Goal: Task Accomplishment & Management: Complete application form

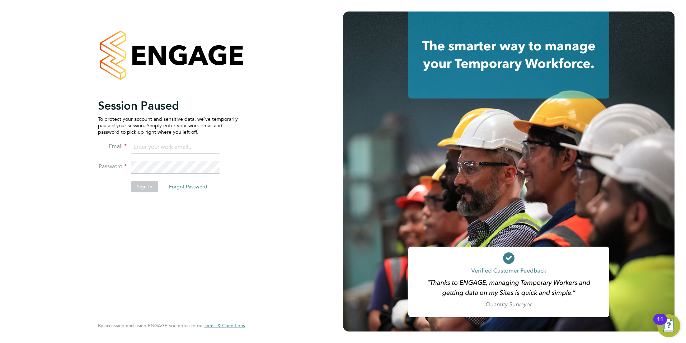
type input "george@mmpconsultancy.co.uk"
click at [141, 209] on div "Session Paused To protect your account and sensitive data, we've temporarily pa…" at bounding box center [168, 207] width 140 height 218
click at [150, 187] on button "Sign In" at bounding box center [144, 186] width 27 height 11
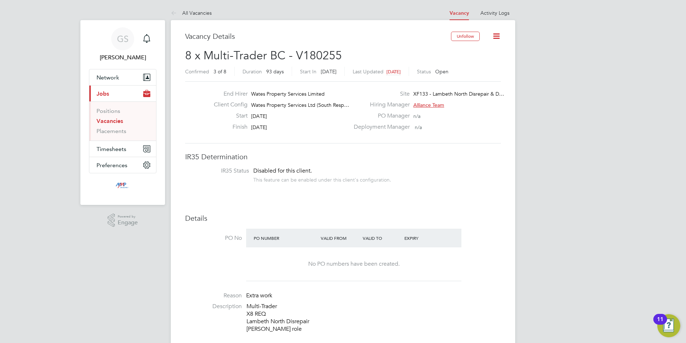
click at [115, 123] on link "Vacancies" at bounding box center [110, 120] width 27 height 7
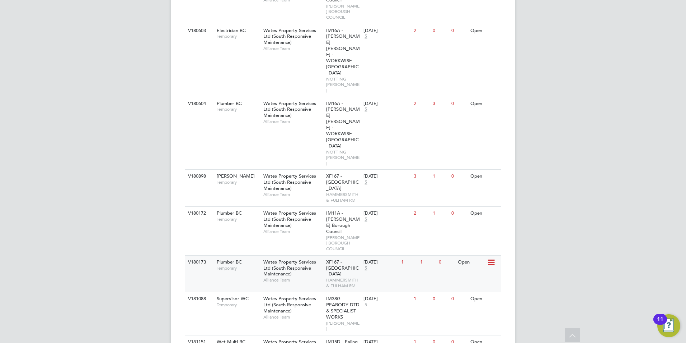
scroll to position [323, 0]
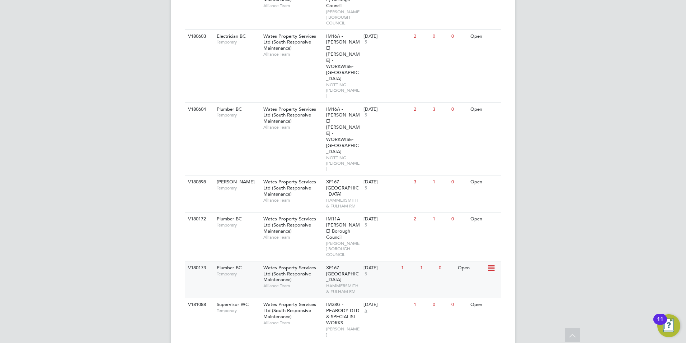
click at [315, 261] on div "Wates Property Services Ltd (South Responsive Maintenance) Alliance Team" at bounding box center [293, 276] width 63 height 31
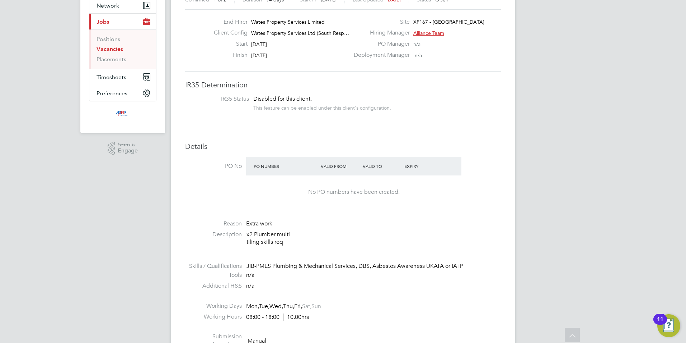
scroll to position [35, 0]
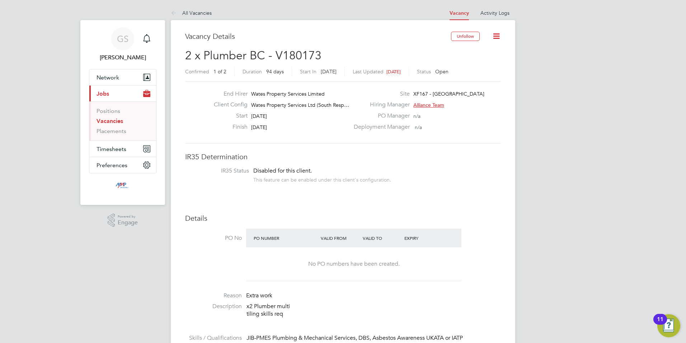
drag, startPoint x: 116, startPoint y: 120, endPoint x: 121, endPoint y: 124, distance: 6.5
click at [116, 120] on link "Vacancies" at bounding box center [110, 120] width 27 height 7
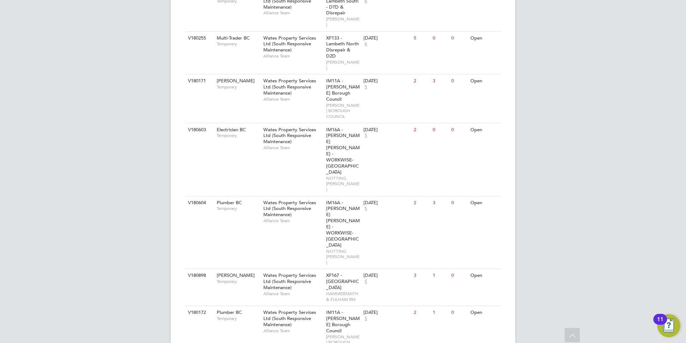
scroll to position [266, 0]
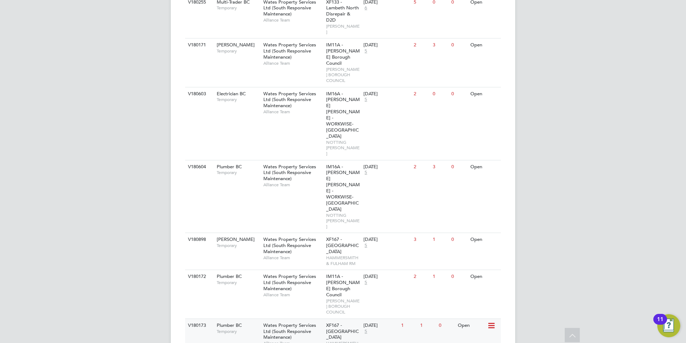
click at [351, 318] on div "XF167 - Hammersmith and Fulham HAMMERSMITH & FULHAM RM" at bounding box center [344, 336] width 38 height 37
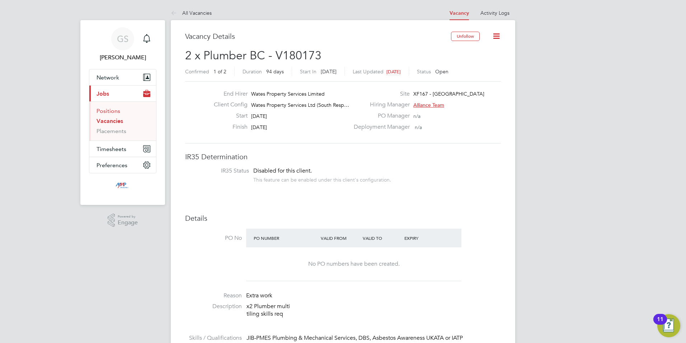
click at [111, 112] on link "Positions" at bounding box center [109, 110] width 24 height 7
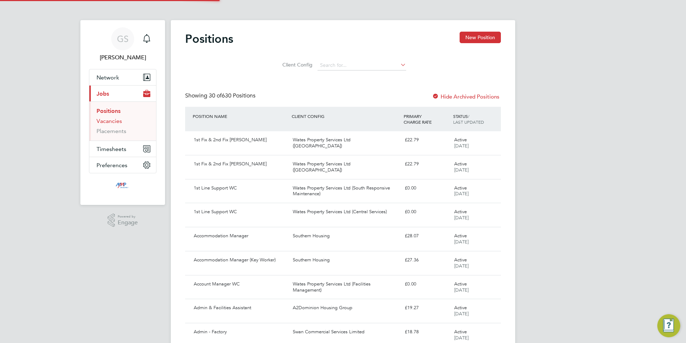
click at [112, 123] on link "Vacancies" at bounding box center [109, 120] width 25 height 7
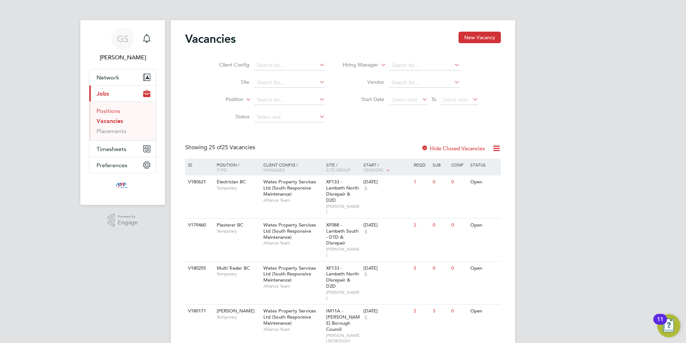
click at [113, 111] on link "Positions" at bounding box center [109, 110] width 24 height 7
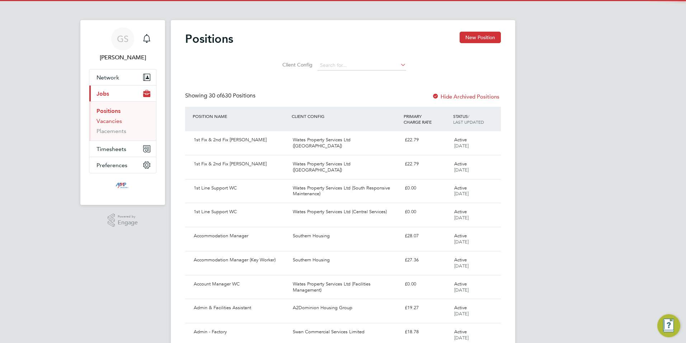
click at [115, 120] on link "Vacancies" at bounding box center [109, 120] width 25 height 7
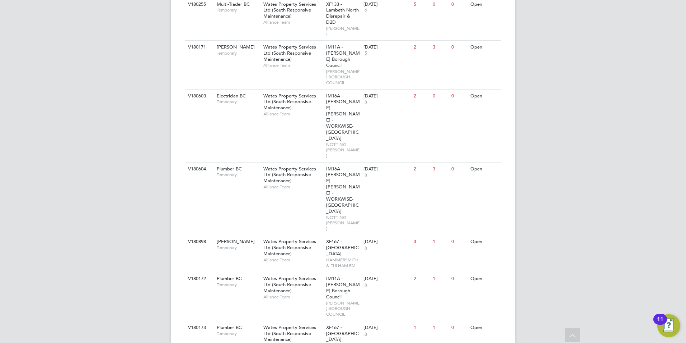
scroll to position [287, 0]
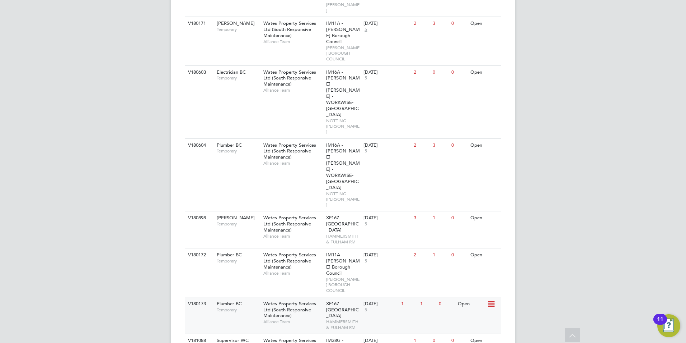
click at [345, 300] on span "XF167 - [GEOGRAPHIC_DATA]" at bounding box center [342, 309] width 33 height 18
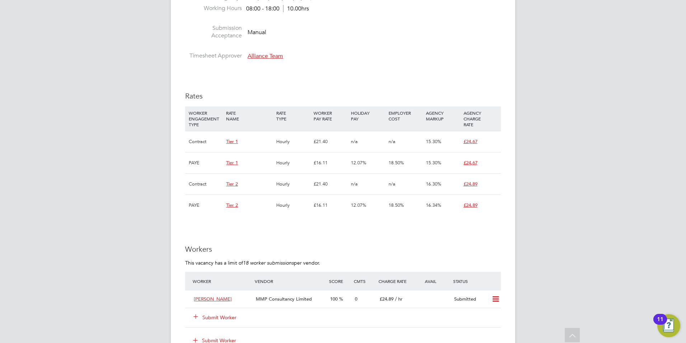
scroll to position [431, 0]
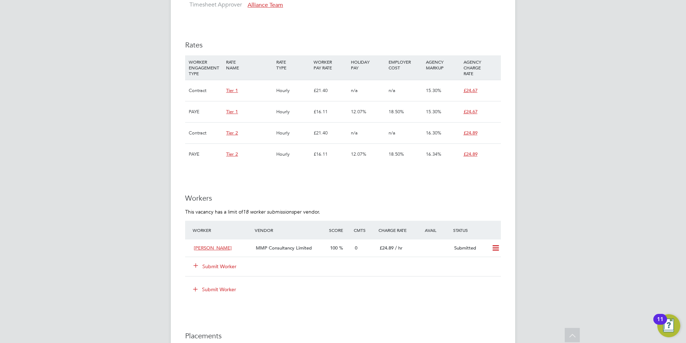
click at [229, 265] on button "Submit Worker" at bounding box center [215, 265] width 43 height 7
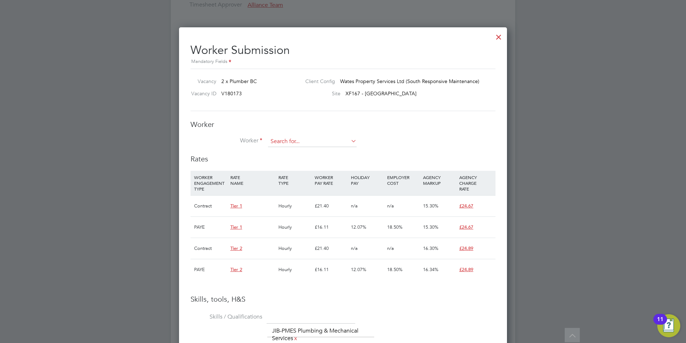
click at [292, 142] on input at bounding box center [312, 141] width 89 height 11
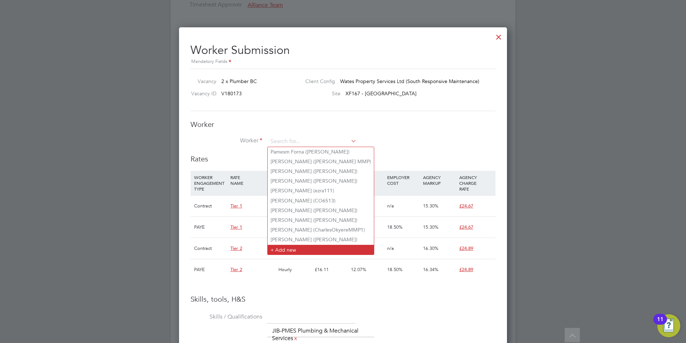
click at [289, 245] on li "+ Add new" at bounding box center [321, 250] width 106 height 10
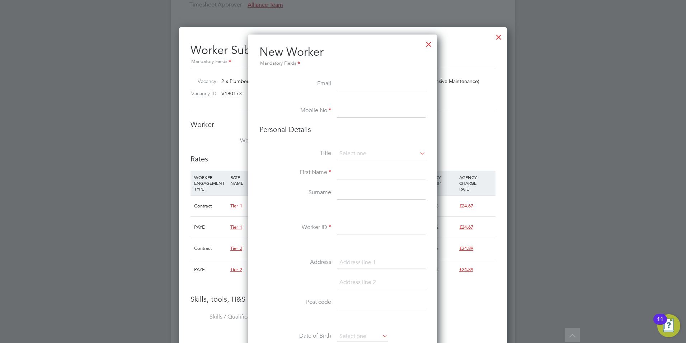
paste input "[PERSON_NAME][EMAIL_ADDRESS][DOMAIN_NAME]"
type input "[PERSON_NAME][EMAIL_ADDRESS][DOMAIN_NAME]"
click at [369, 110] on input at bounding box center [381, 110] width 89 height 13
paste input "07846942622"
type input "07846942622"
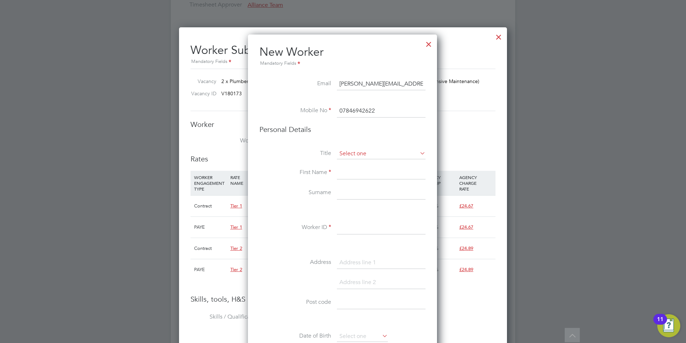
click at [360, 152] on input at bounding box center [381, 153] width 89 height 11
click at [364, 160] on li "Mr" at bounding box center [381, 163] width 89 height 9
type input "Mr"
click at [369, 176] on input at bounding box center [381, 172] width 89 height 13
type input "[PERSON_NAME]"
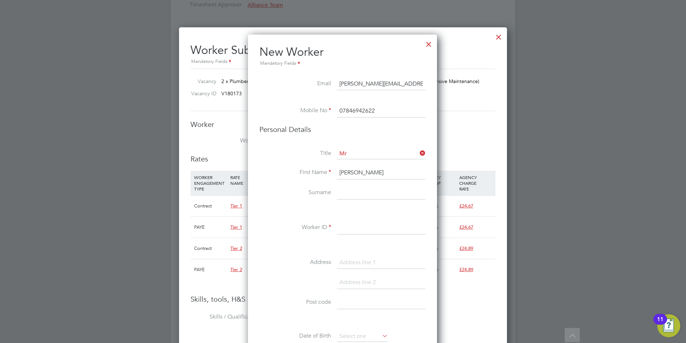
drag, startPoint x: 364, startPoint y: 196, endPoint x: 368, endPoint y: 195, distance: 4.1
click at [364, 196] on input at bounding box center [381, 192] width 89 height 13
type input "Amiri"
click at [357, 229] on input at bounding box center [381, 227] width 89 height 13
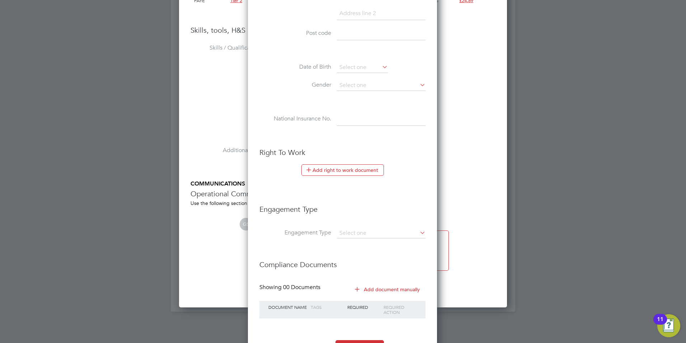
scroll to position [718, 0]
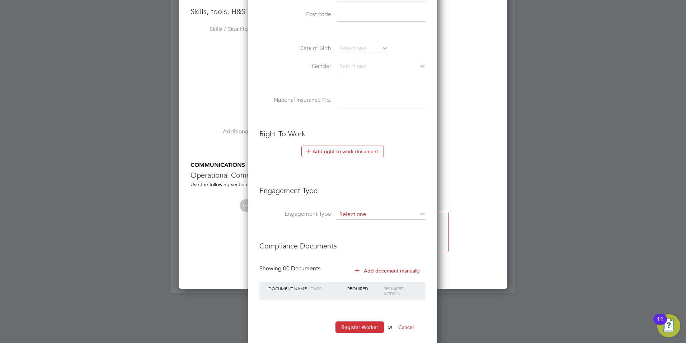
type input "ParvizAmiriMMP1"
click at [386, 214] on input at bounding box center [381, 214] width 89 height 10
click at [385, 252] on li "Umbrella" at bounding box center [381, 255] width 89 height 10
type input "Umbrella"
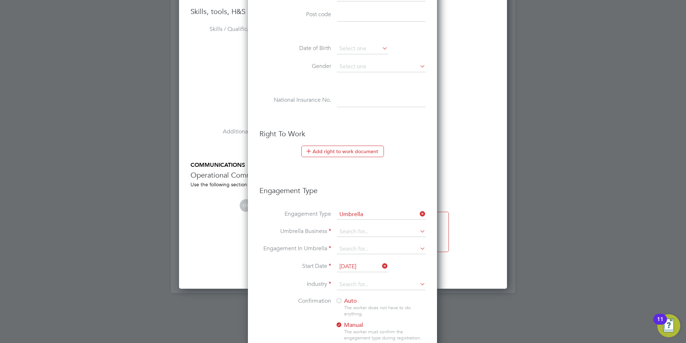
scroll to position [740, 190]
click at [379, 232] on input at bounding box center [381, 232] width 89 height 10
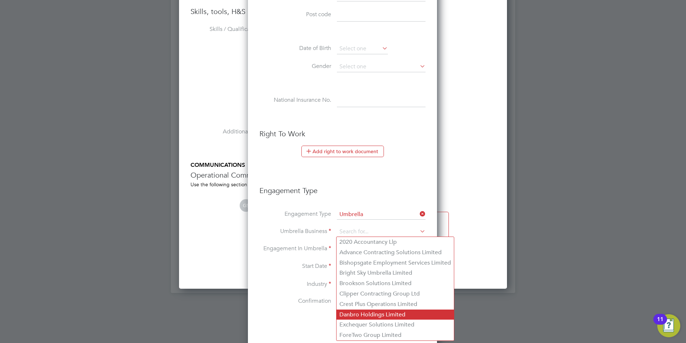
click at [358, 310] on li "Danbro Holdings Limited" at bounding box center [395, 314] width 117 height 10
type input "Danbro Holdings Limited"
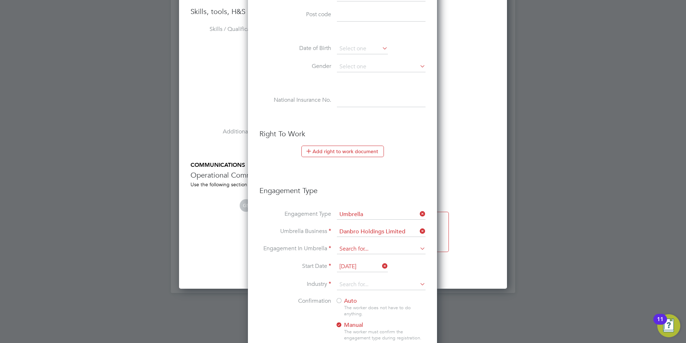
click at [364, 250] on input at bounding box center [381, 249] width 89 height 10
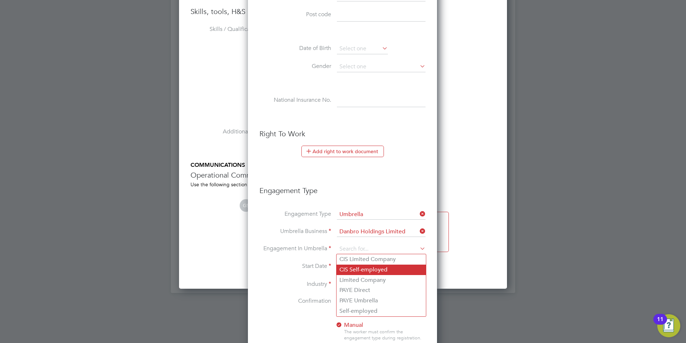
click at [369, 270] on li "CIS Self-employed" at bounding box center [381, 269] width 89 height 10
type input "CIS Self-employed"
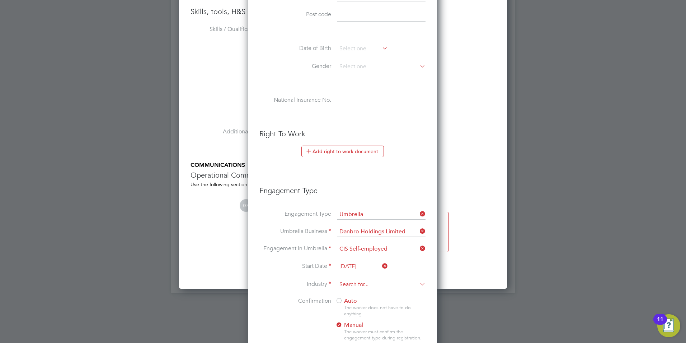
click at [370, 284] on input at bounding box center [381, 284] width 89 height 11
click at [372, 339] on li "Construction" at bounding box center [381, 344] width 89 height 10
type input "Construction"
click at [340, 302] on div at bounding box center [339, 300] width 7 height 7
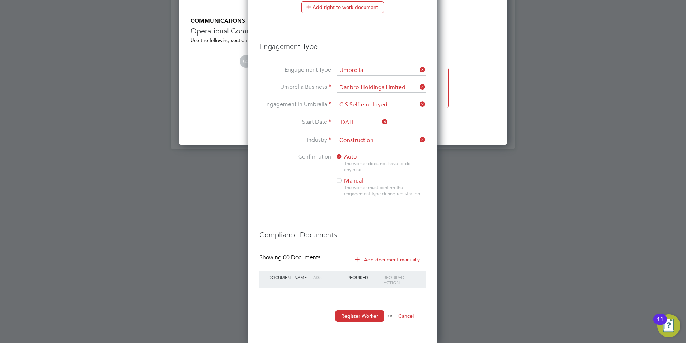
scroll to position [862, 0]
click at [350, 312] on button "Register Worker" at bounding box center [360, 314] width 48 height 11
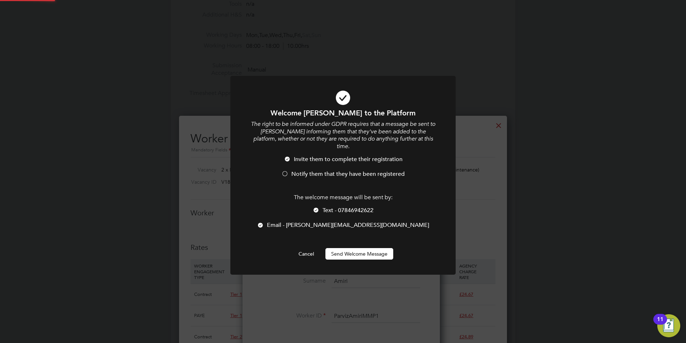
scroll to position [0, 0]
click at [313, 207] on div at bounding box center [316, 210] width 7 height 7
click at [285, 171] on div at bounding box center [284, 174] width 7 height 7
click at [363, 248] on button "Send Welcome Message" at bounding box center [360, 253] width 68 height 11
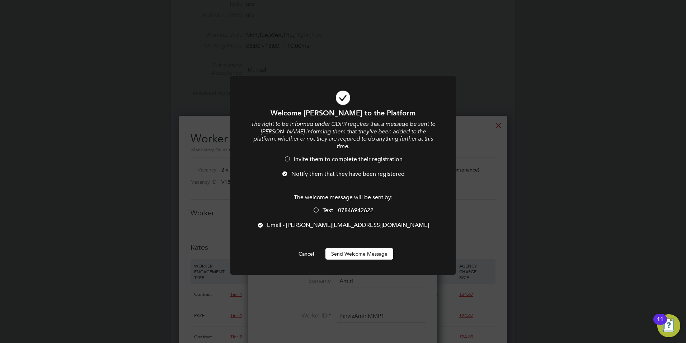
scroll to position [343, 0]
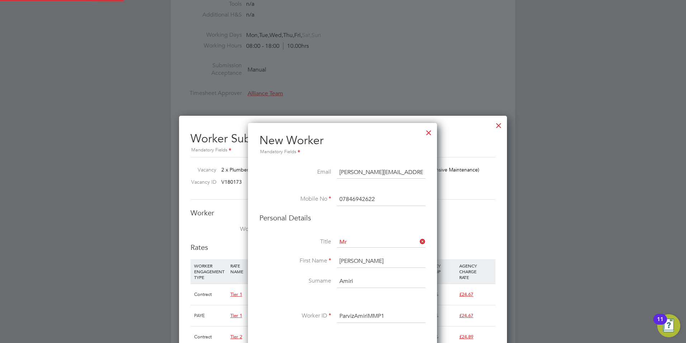
type input "[PERSON_NAME] (ParvizAmiriMMP1)"
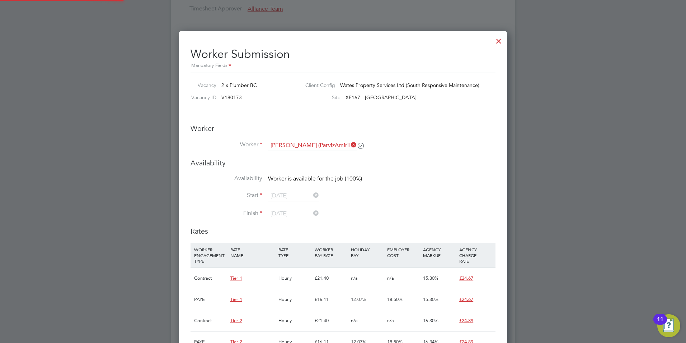
scroll to position [431, 0]
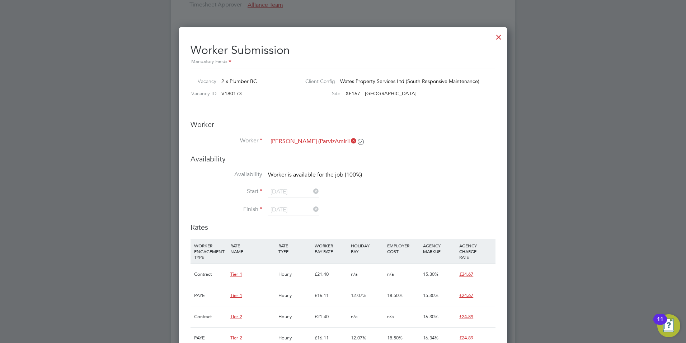
click at [496, 34] on div at bounding box center [499, 35] width 13 height 13
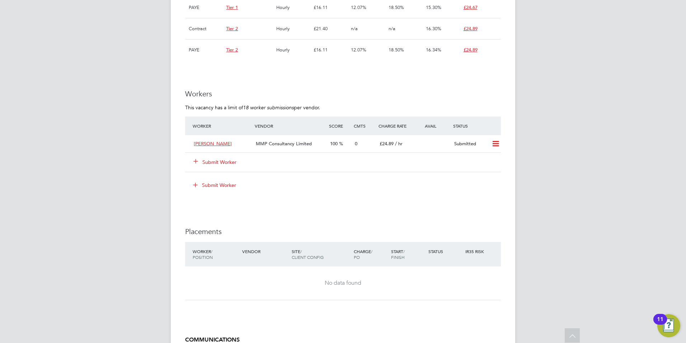
scroll to position [539, 0]
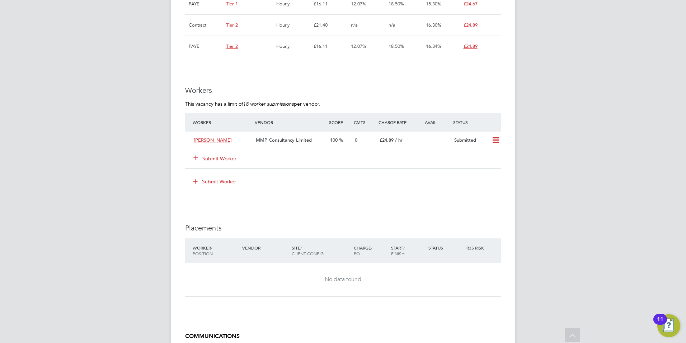
click at [233, 159] on button "Submit Worker" at bounding box center [215, 158] width 43 height 7
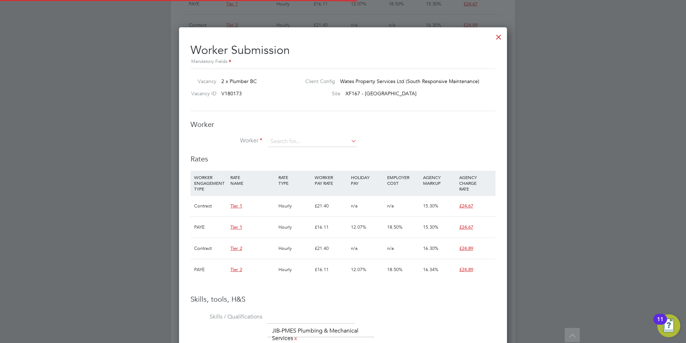
scroll to position [21, 49]
click at [297, 136] on input at bounding box center [312, 141] width 89 height 11
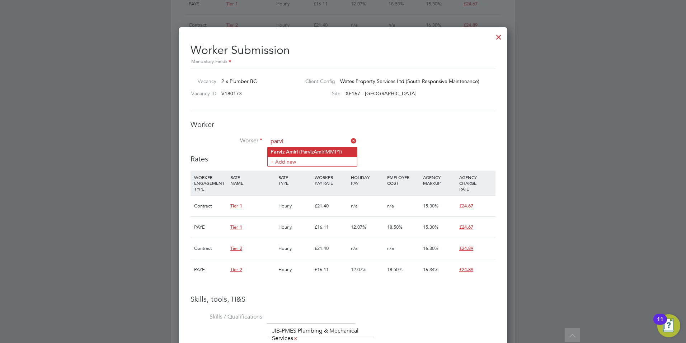
click at [303, 154] on li "[PERSON_NAME] (ParvizAmiriMMP1)" at bounding box center [312, 152] width 89 height 10
type input "[PERSON_NAME] (ParvizAmiriMMP1)"
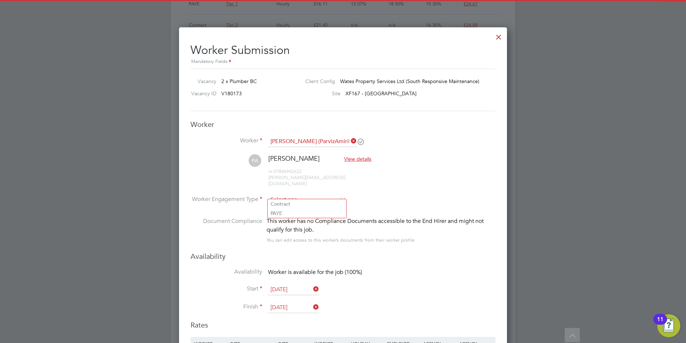
click at [306, 194] on input at bounding box center [307, 199] width 78 height 11
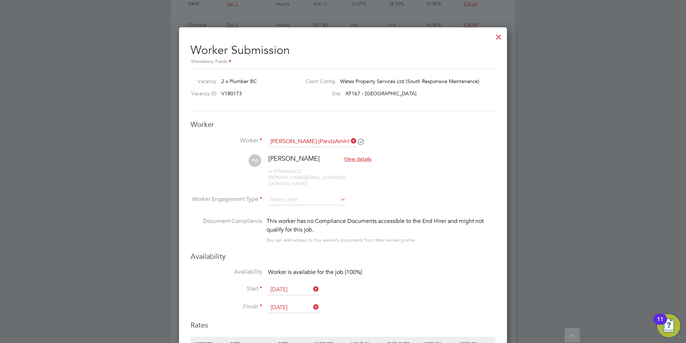
click at [306, 202] on li "Contract" at bounding box center [307, 203] width 79 height 9
type input "Contract"
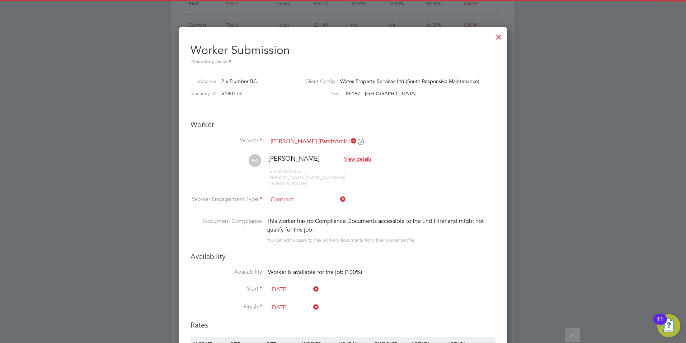
click at [293, 302] on input "[DATE]" at bounding box center [293, 307] width 51 height 11
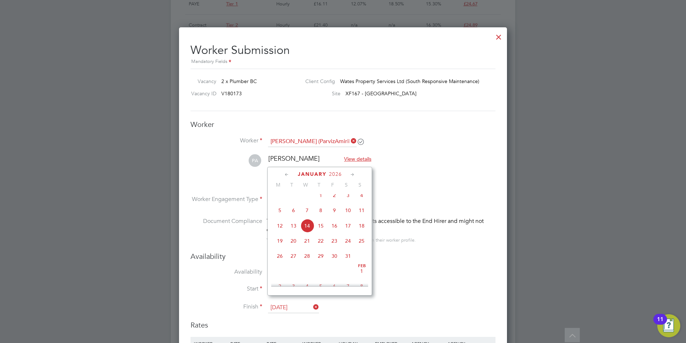
click at [351, 173] on icon at bounding box center [352, 175] width 7 height 8
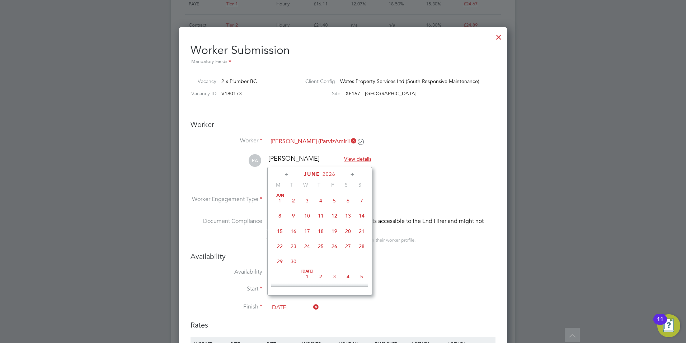
click at [351, 173] on icon at bounding box center [352, 175] width 7 height 8
click at [339, 245] on span "23" at bounding box center [335, 239] width 14 height 14
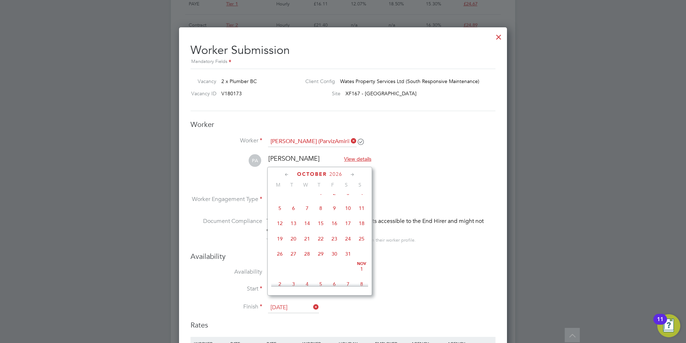
type input "[DATE]"
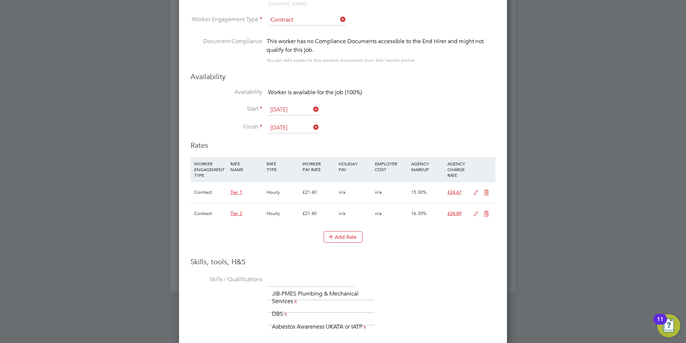
click at [485, 190] on icon at bounding box center [486, 193] width 9 height 6
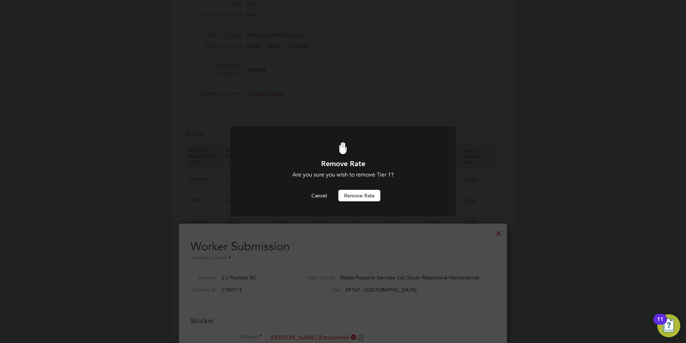
click at [373, 197] on button "Remove rate" at bounding box center [360, 195] width 42 height 11
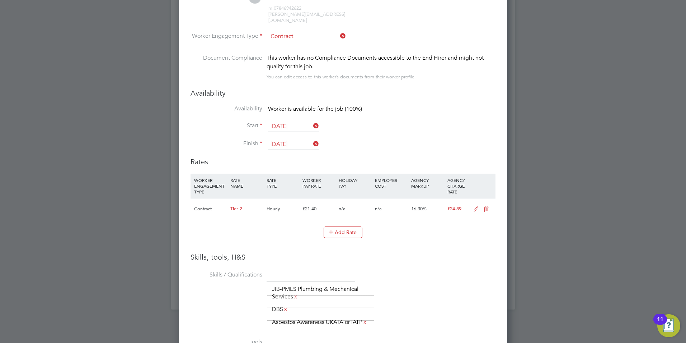
click at [473, 206] on icon at bounding box center [476, 209] width 9 height 6
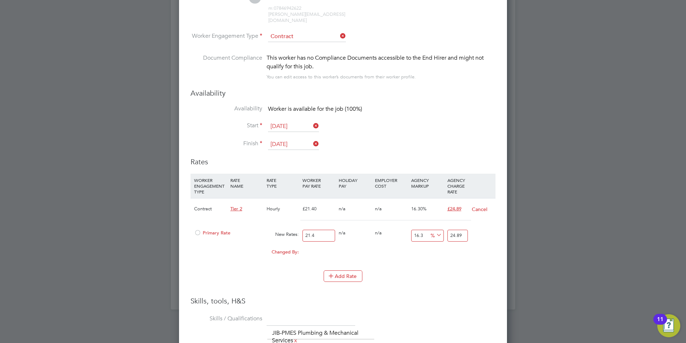
click at [198, 232] on div at bounding box center [197, 234] width 7 height 5
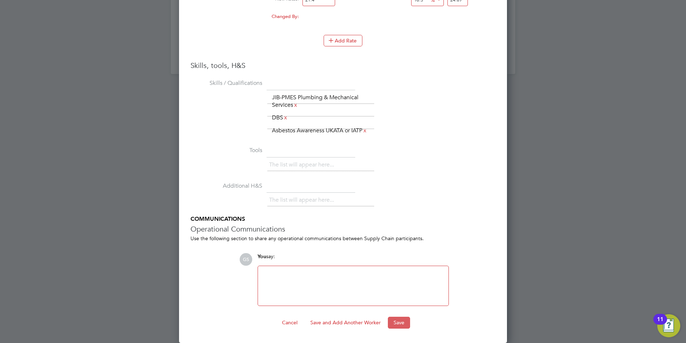
click at [398, 318] on button "Save" at bounding box center [399, 321] width 22 height 11
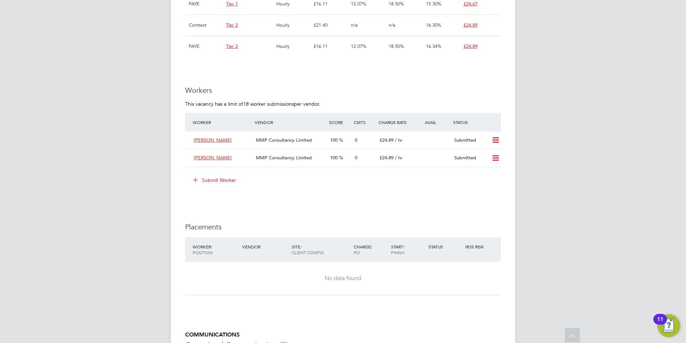
scroll to position [0, 0]
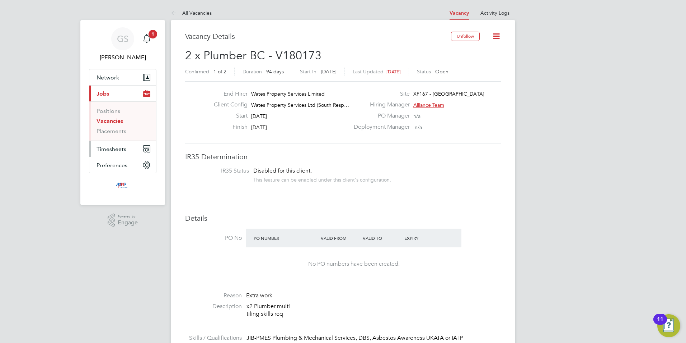
click at [128, 150] on button "Timesheets" at bounding box center [122, 149] width 67 height 16
click at [121, 128] on link "Timesheets" at bounding box center [112, 127] width 30 height 7
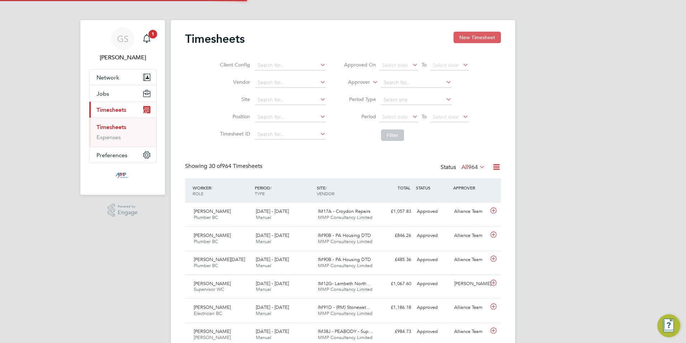
scroll to position [18, 62]
click at [474, 40] on button "New Timesheet" at bounding box center [477, 37] width 47 height 11
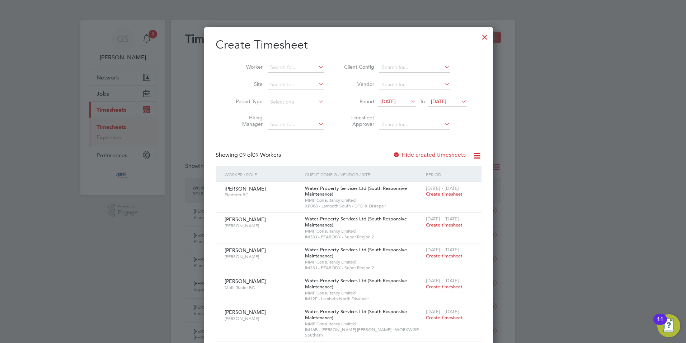
click at [479, 37] on div at bounding box center [485, 35] width 13 height 13
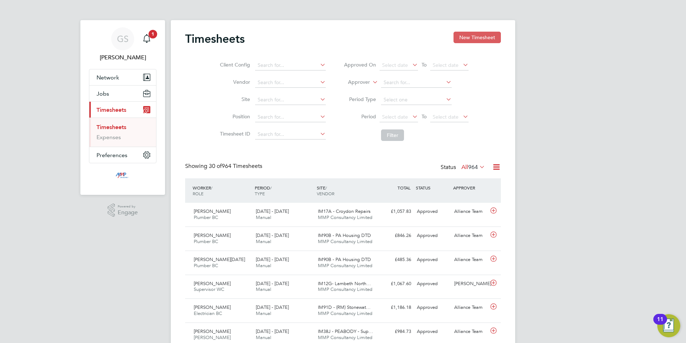
click at [470, 37] on button "New Timesheet" at bounding box center [477, 37] width 47 height 11
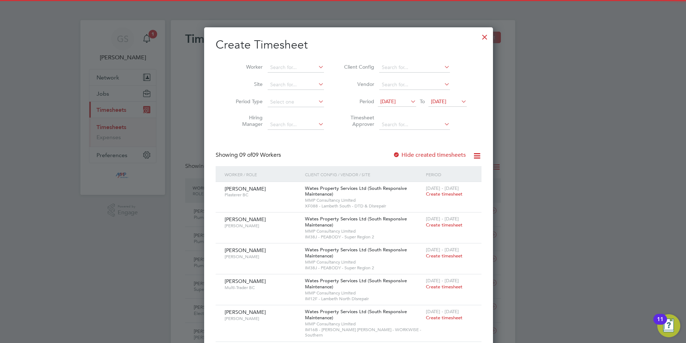
click at [479, 37] on div at bounding box center [485, 35] width 13 height 13
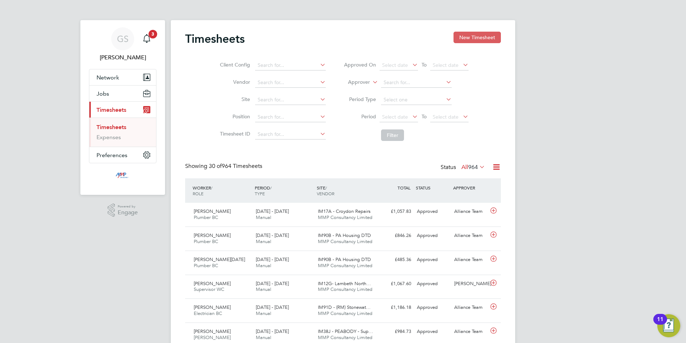
click at [490, 36] on button "New Timesheet" at bounding box center [477, 37] width 47 height 11
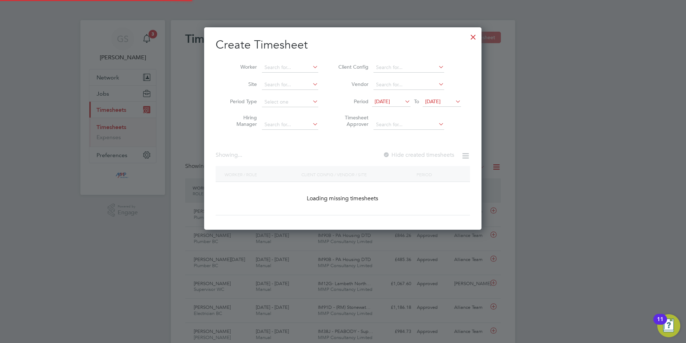
scroll to position [507, 278]
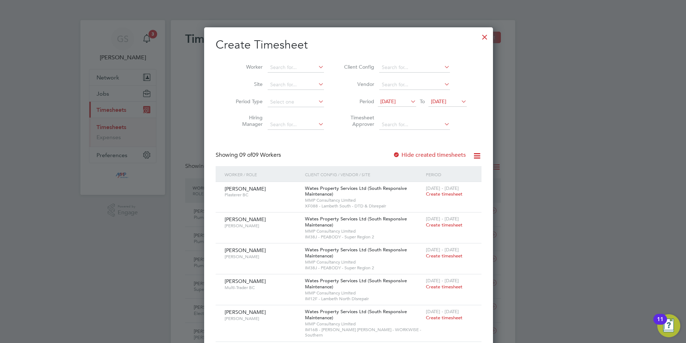
click at [479, 42] on div at bounding box center [485, 35] width 13 height 13
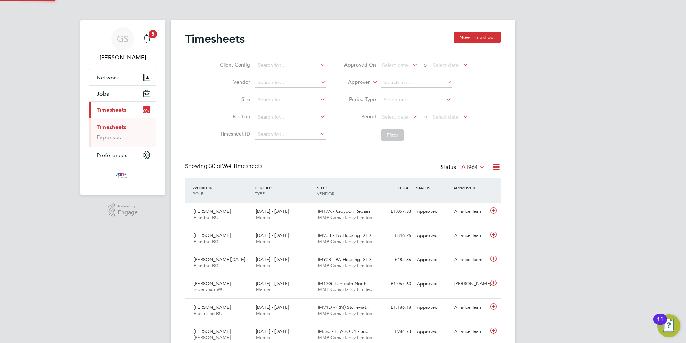
scroll to position [18, 62]
